Goal: Information Seeking & Learning: Learn about a topic

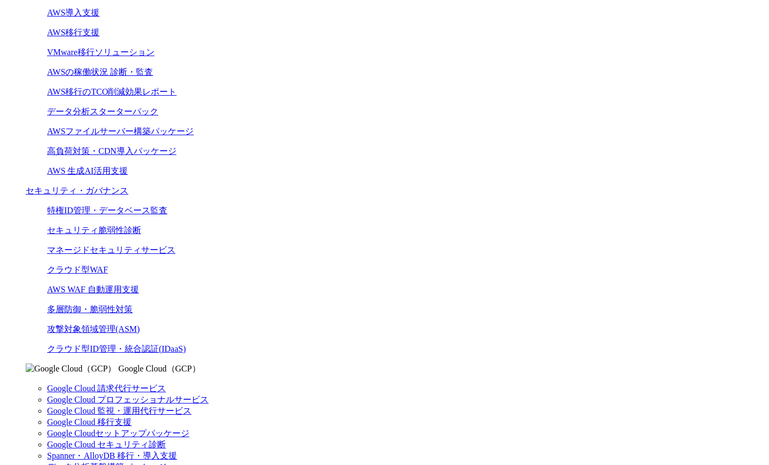
scroll to position [535, 0]
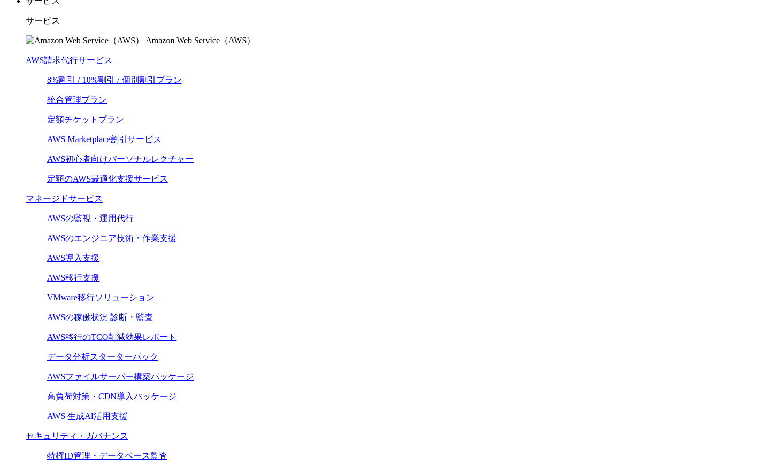
scroll to position [0, 0]
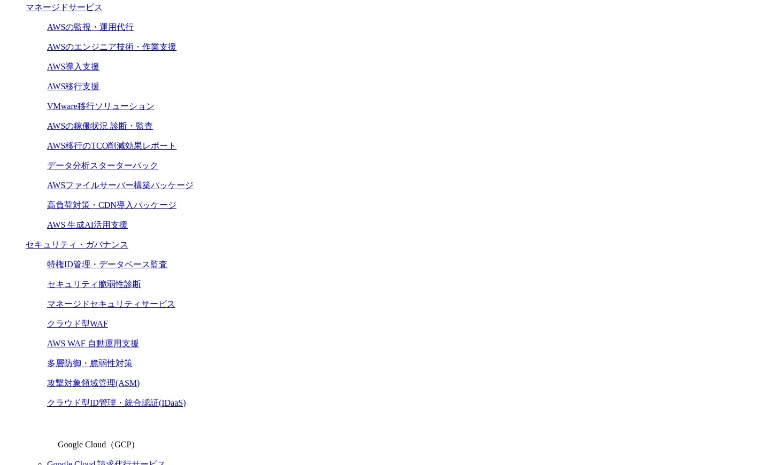
scroll to position [481, 0]
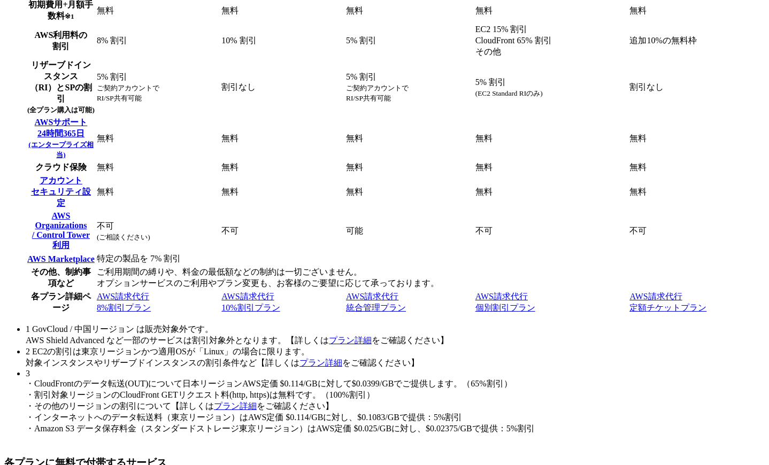
scroll to position [3821, 0]
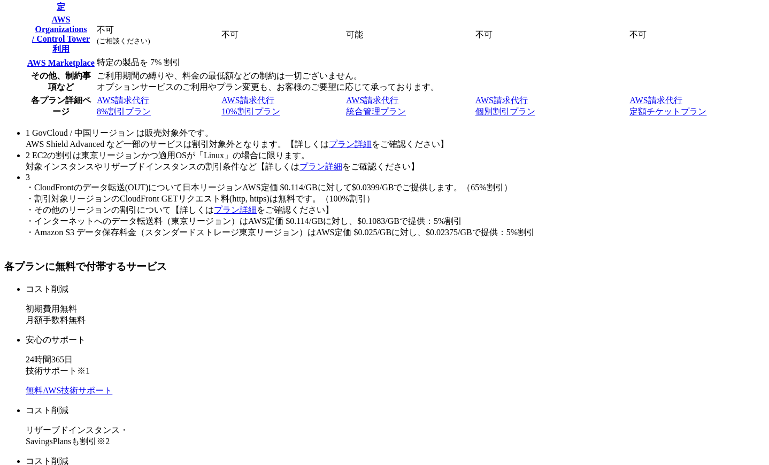
scroll to position [3839, 0]
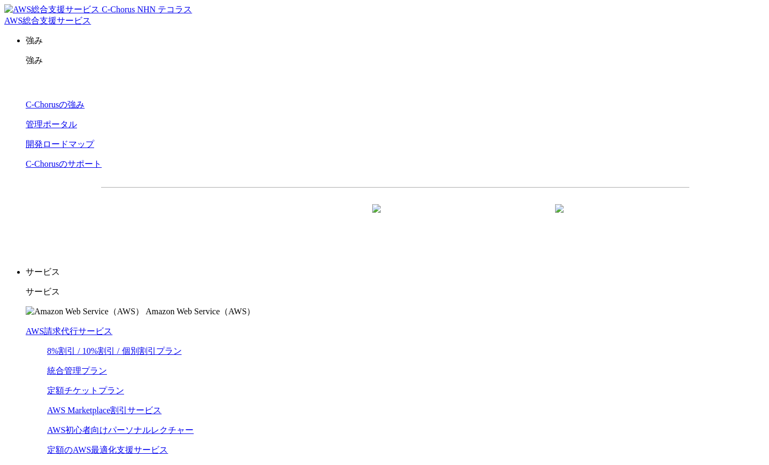
click at [112, 327] on link "AWS請求代行サービス" at bounding box center [69, 331] width 87 height 9
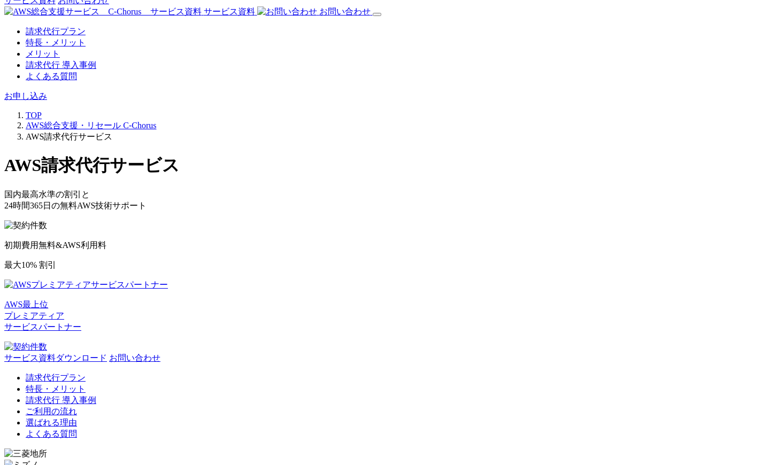
scroll to position [1925, 0]
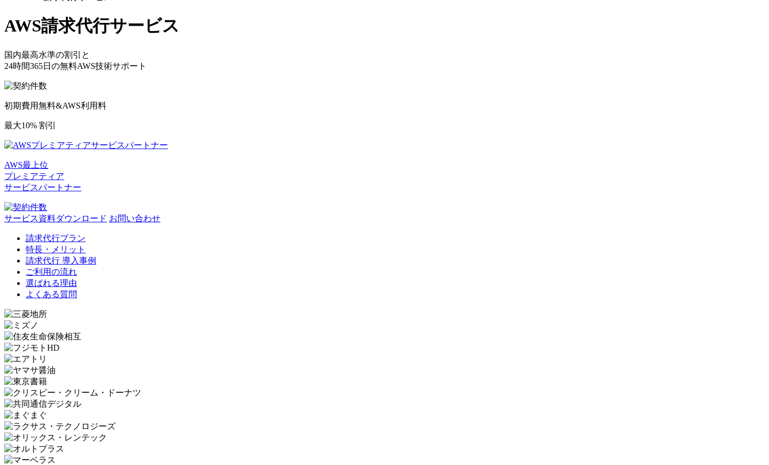
drag, startPoint x: 157, startPoint y: 170, endPoint x: 225, endPoint y: 194, distance: 71.9
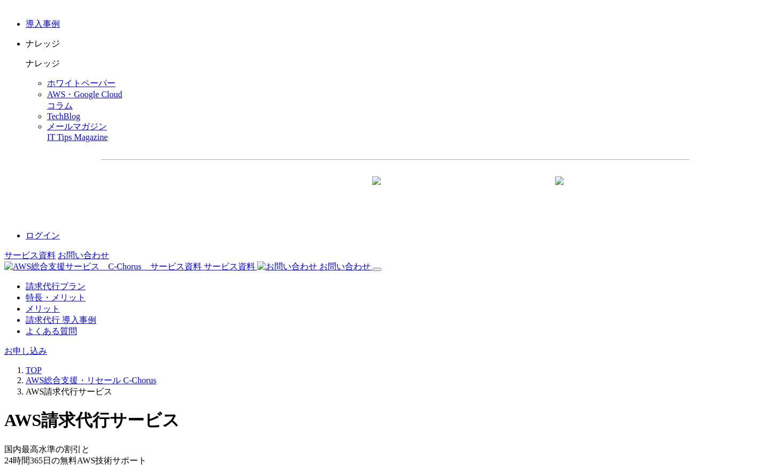
scroll to position [1444, 0]
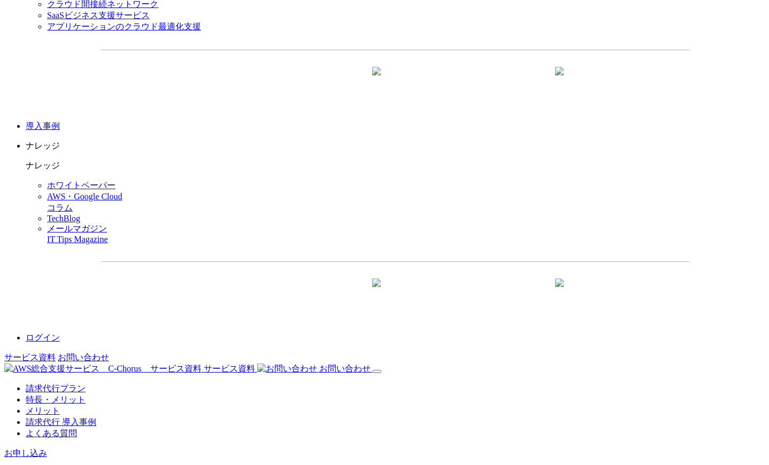
scroll to position [1444, 0]
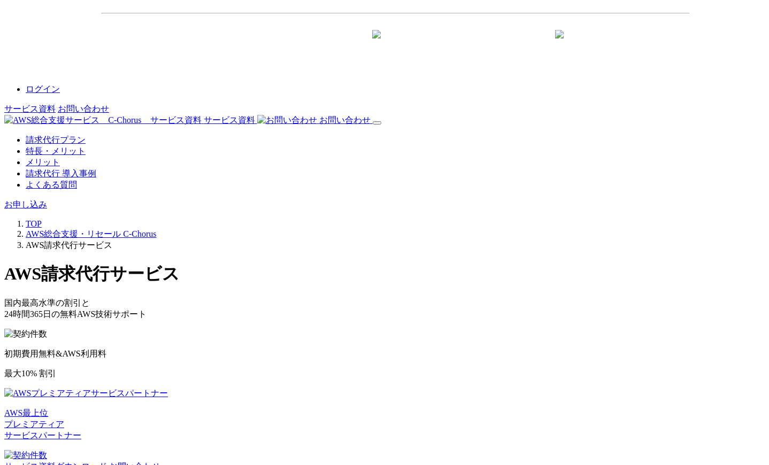
scroll to position [1696, 0]
